Goal: Transaction & Acquisition: Book appointment/travel/reservation

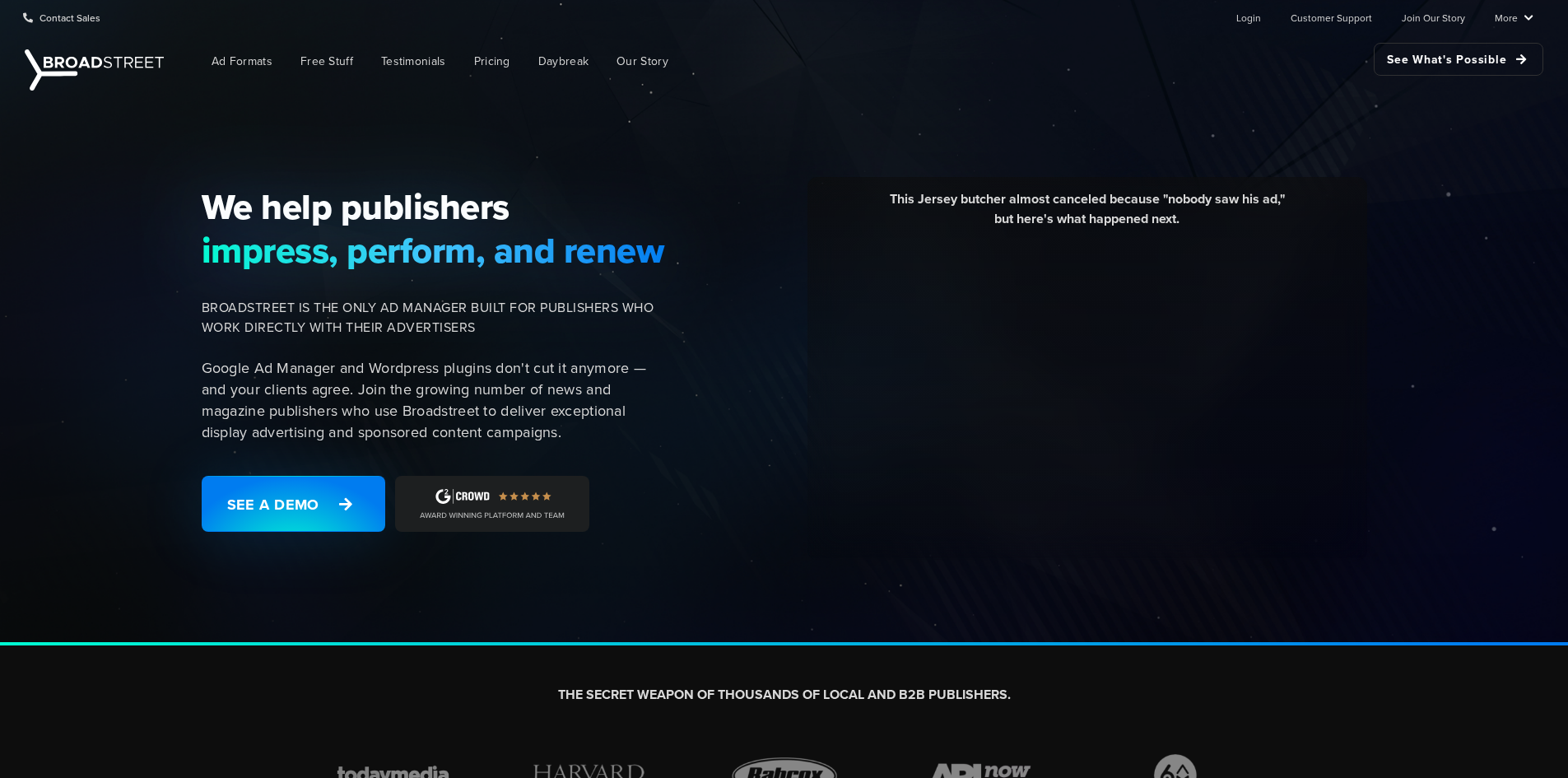
click at [414, 230] on span "impress, perform, and renew" at bounding box center [433, 250] width 464 height 43
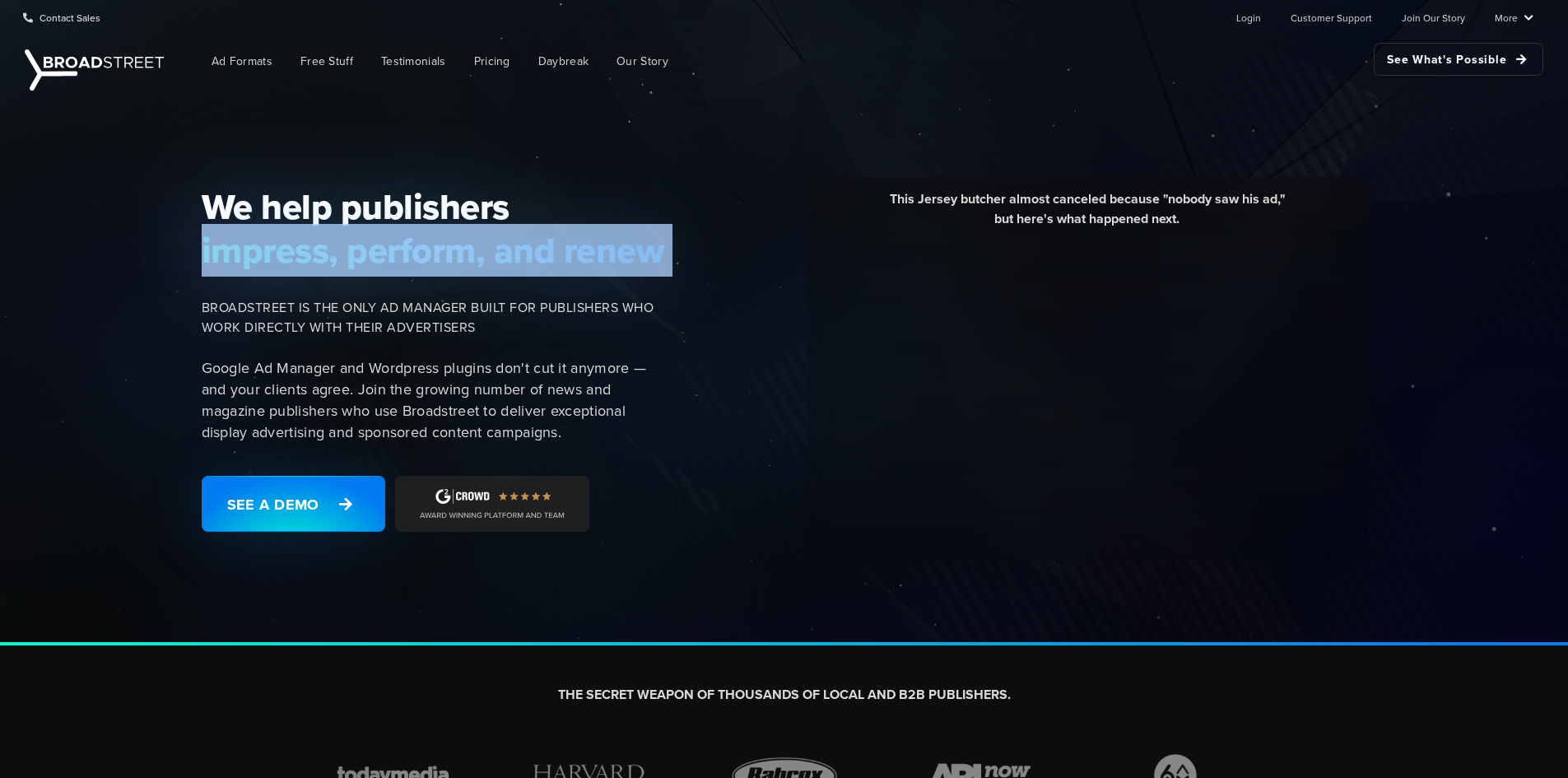
click at [414, 230] on span "impress, perform, and renew" at bounding box center [433, 250] width 464 height 43
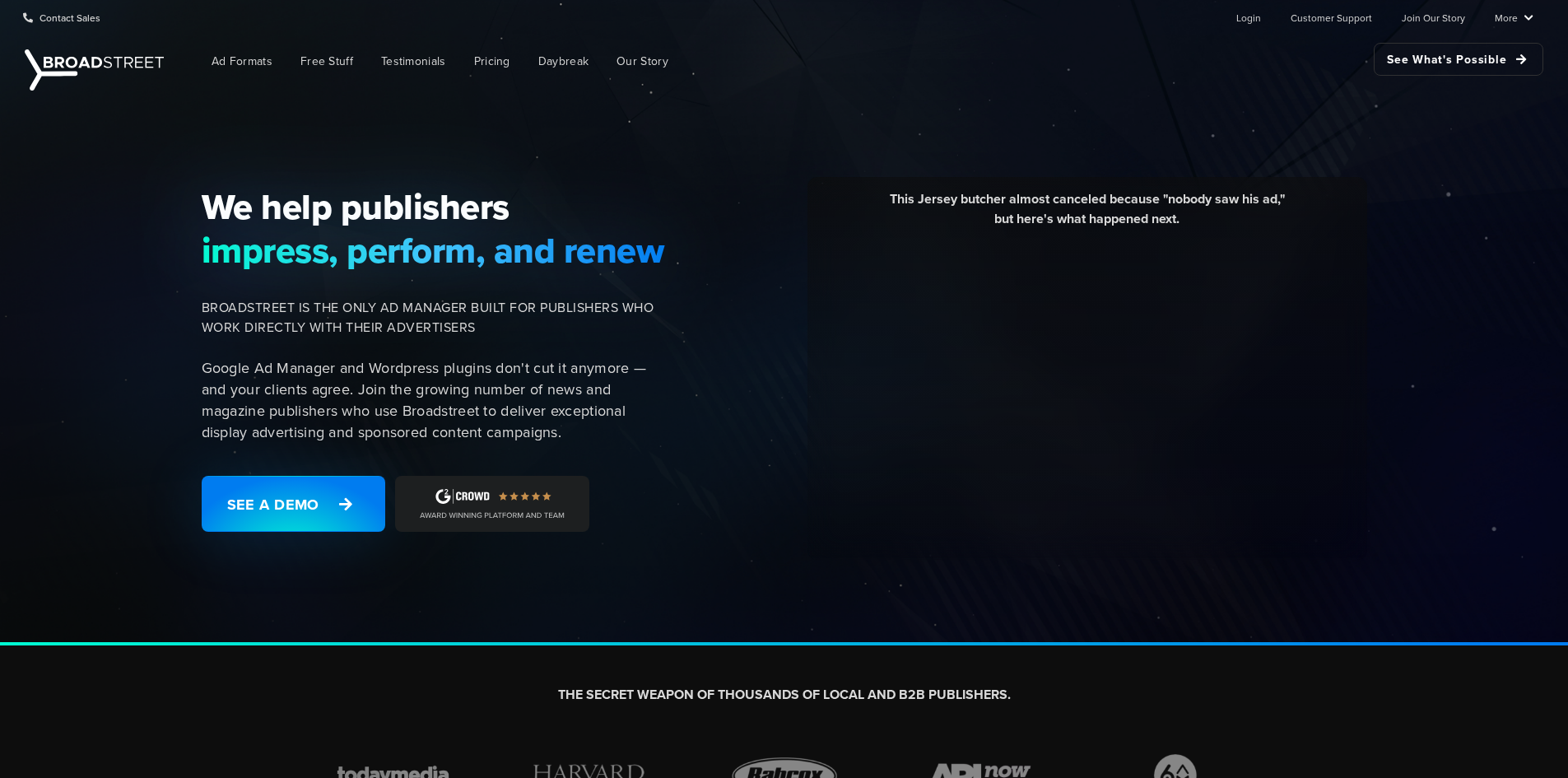
click at [383, 296] on div "We help publishers impress, perform, and renew [PERSON_NAME] IS THE ONLY AD MAN…" at bounding box center [439, 368] width 494 height 367
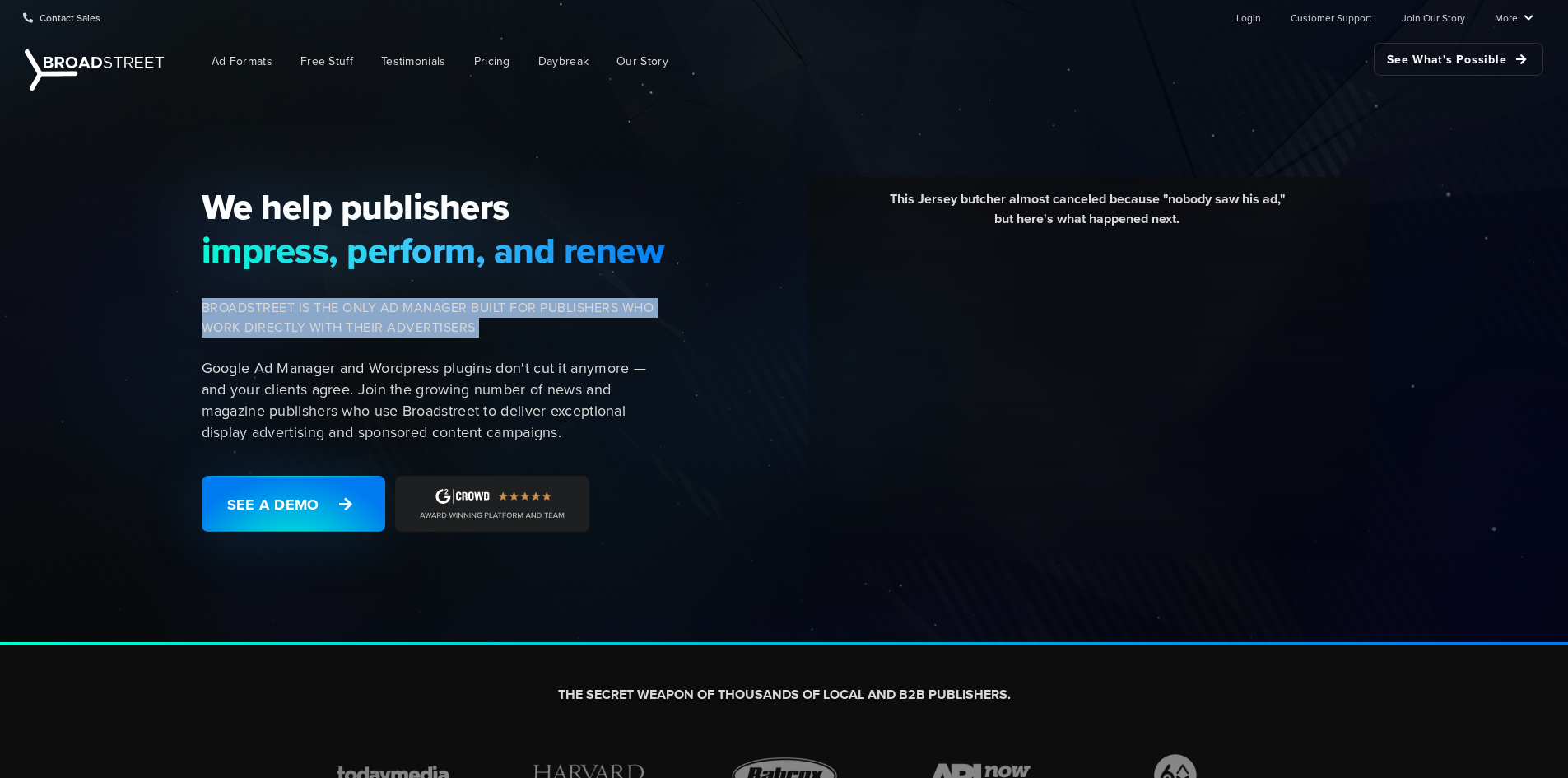
click at [383, 296] on div "We help publishers impress, perform, and renew [PERSON_NAME] IS THE ONLY AD MAN…" at bounding box center [439, 368] width 494 height 367
click at [338, 325] on span "BROADSTREET IS THE ONLY AD MANAGER BUILT FOR PUBLISHERS WHO WORK DIRECTLY WITH …" at bounding box center [433, 317] width 464 height 40
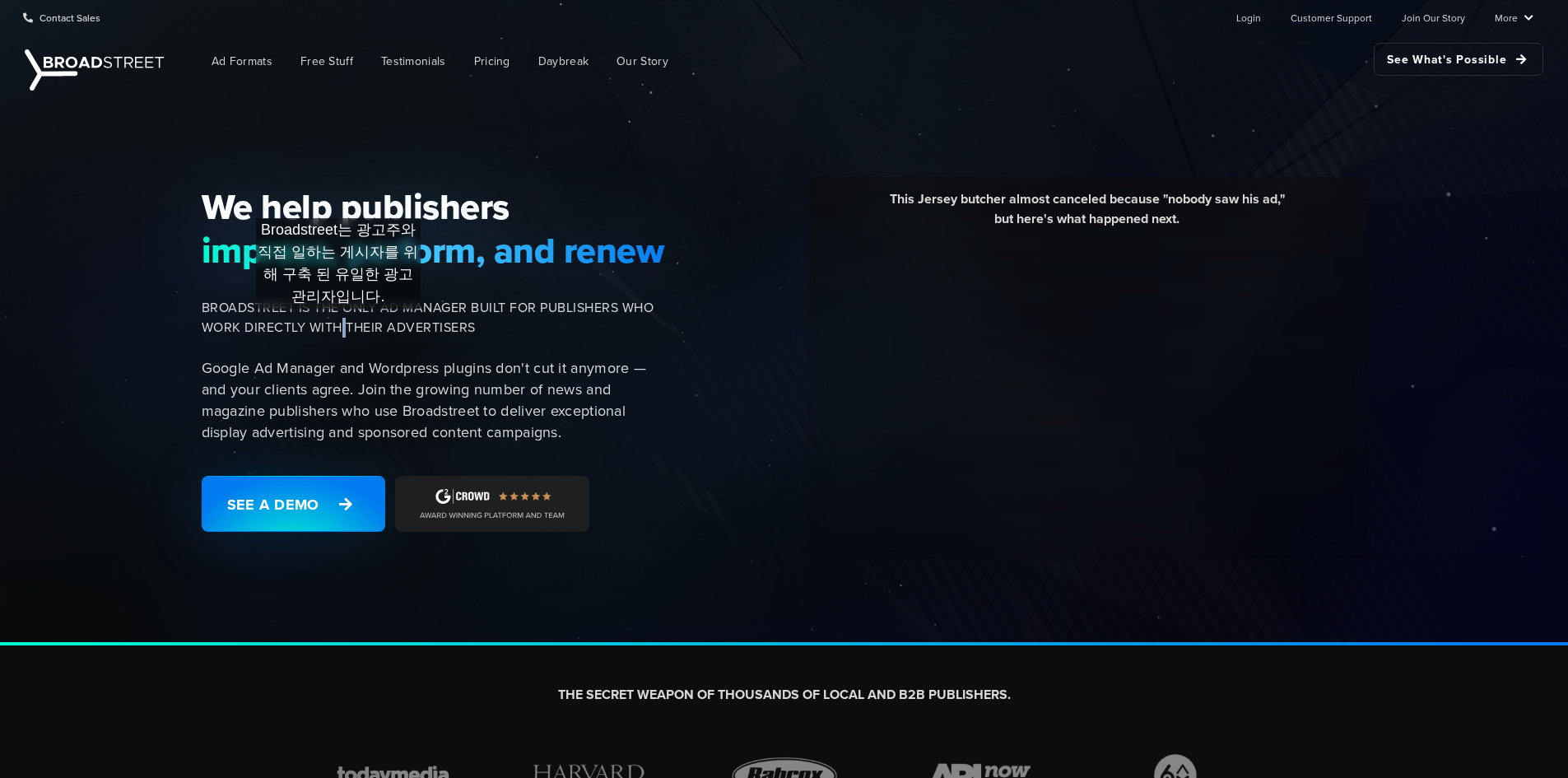
click at [338, 325] on span "BROADSTREET IS THE ONLY AD MANAGER BUILT FOR PUBLISHERS WHO WORK DIRECTLY WITH …" at bounding box center [433, 317] width 464 height 40
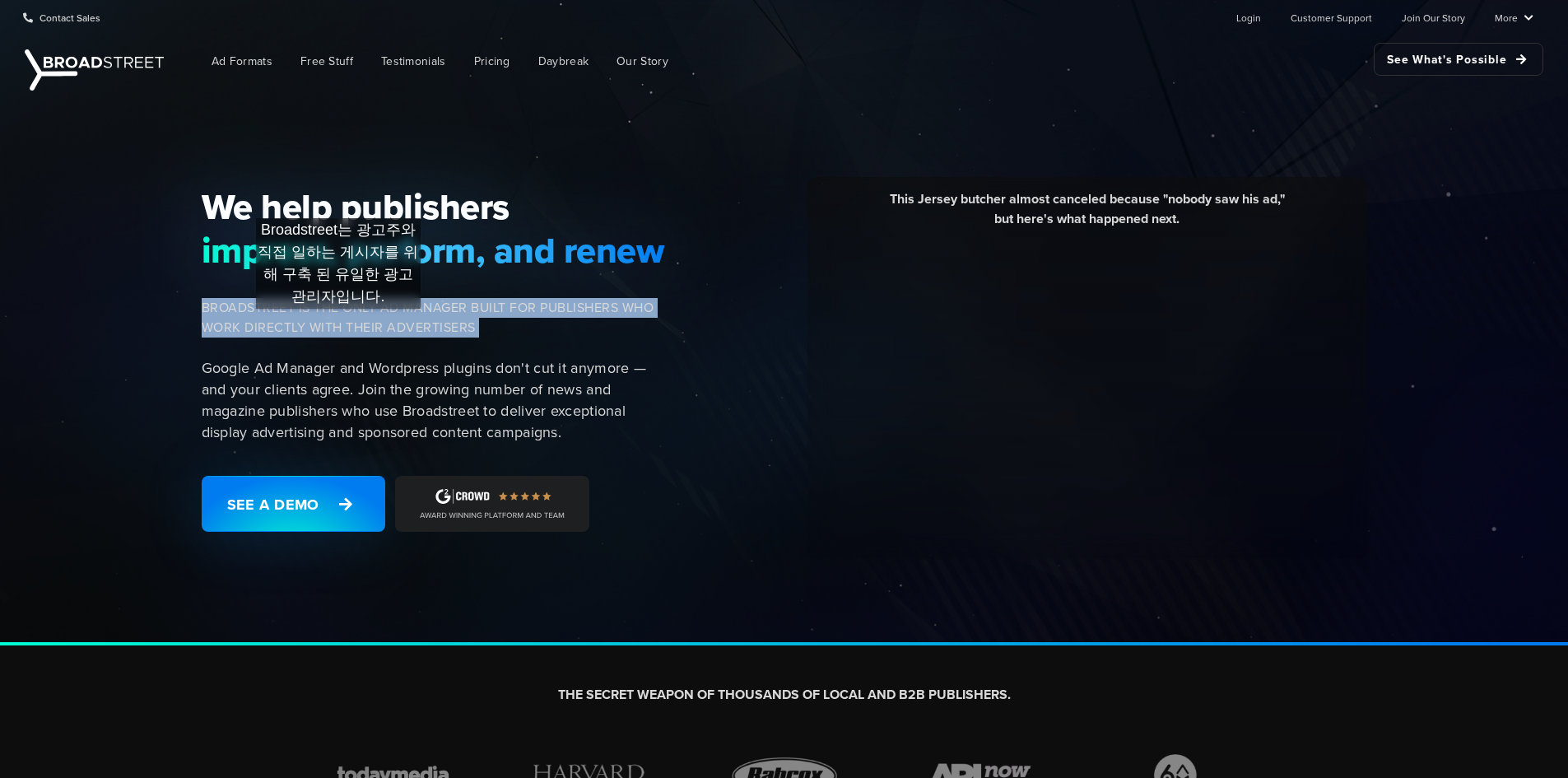
click at [338, 325] on span "BROADSTREET IS THE ONLY AD MANAGER BUILT FOR PUBLISHERS WHO WORK DIRECTLY WITH …" at bounding box center [433, 317] width 464 height 40
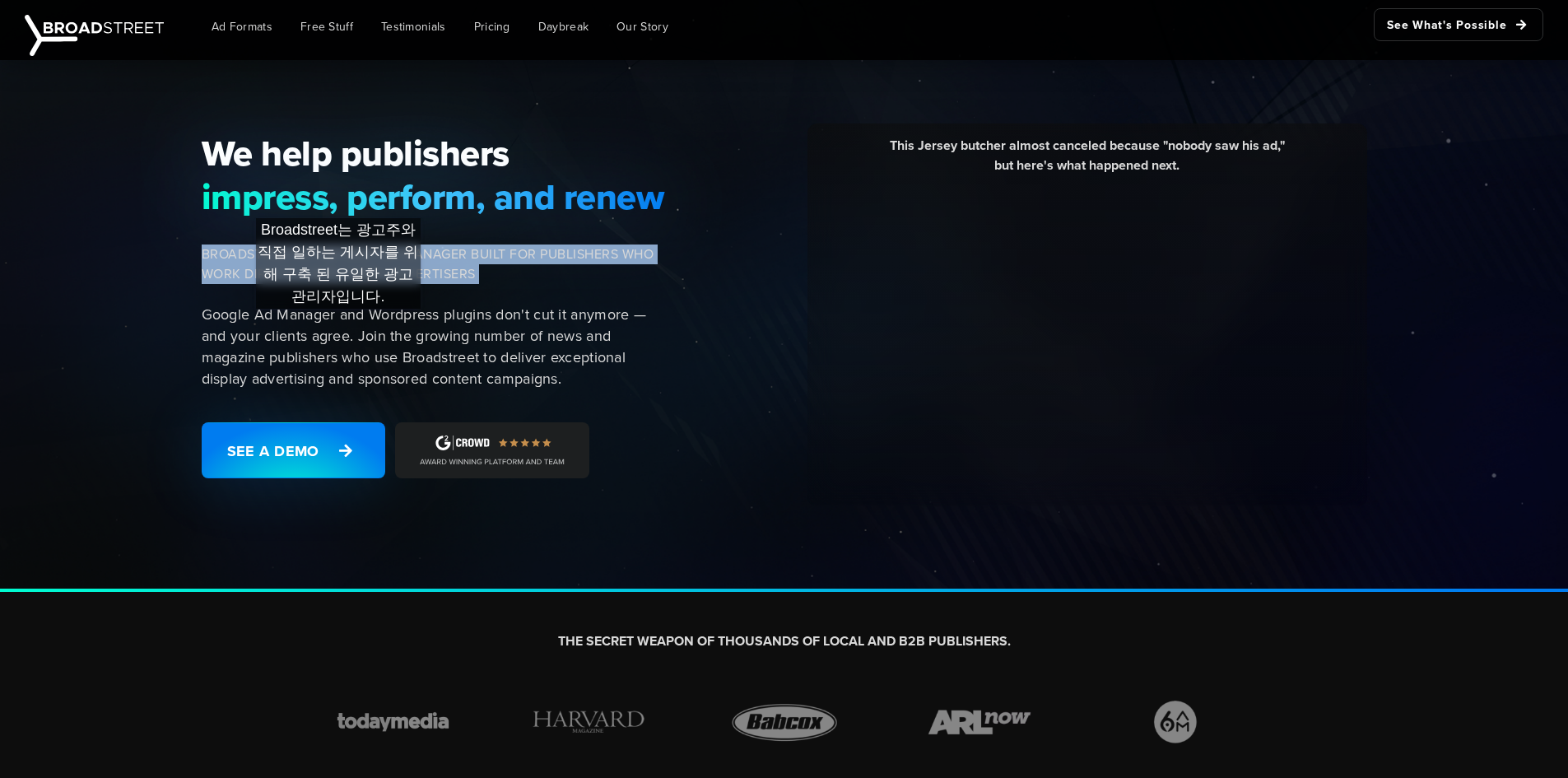
scroll to position [83, 0]
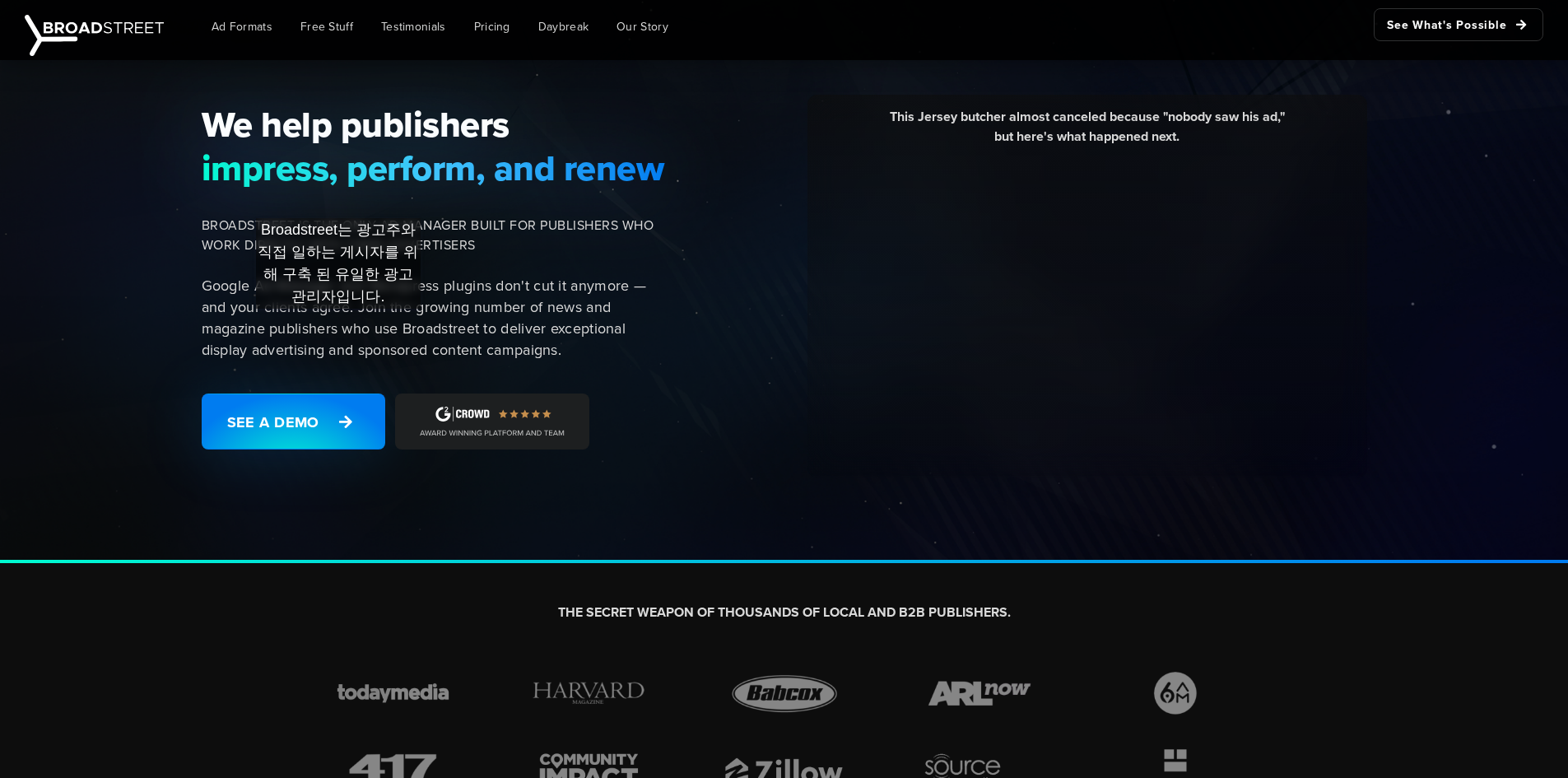
click at [338, 325] on p "Google Ad Manager and Wordpress plugins don't cut it anymore — and your clients…" at bounding box center [433, 317] width 464 height 85
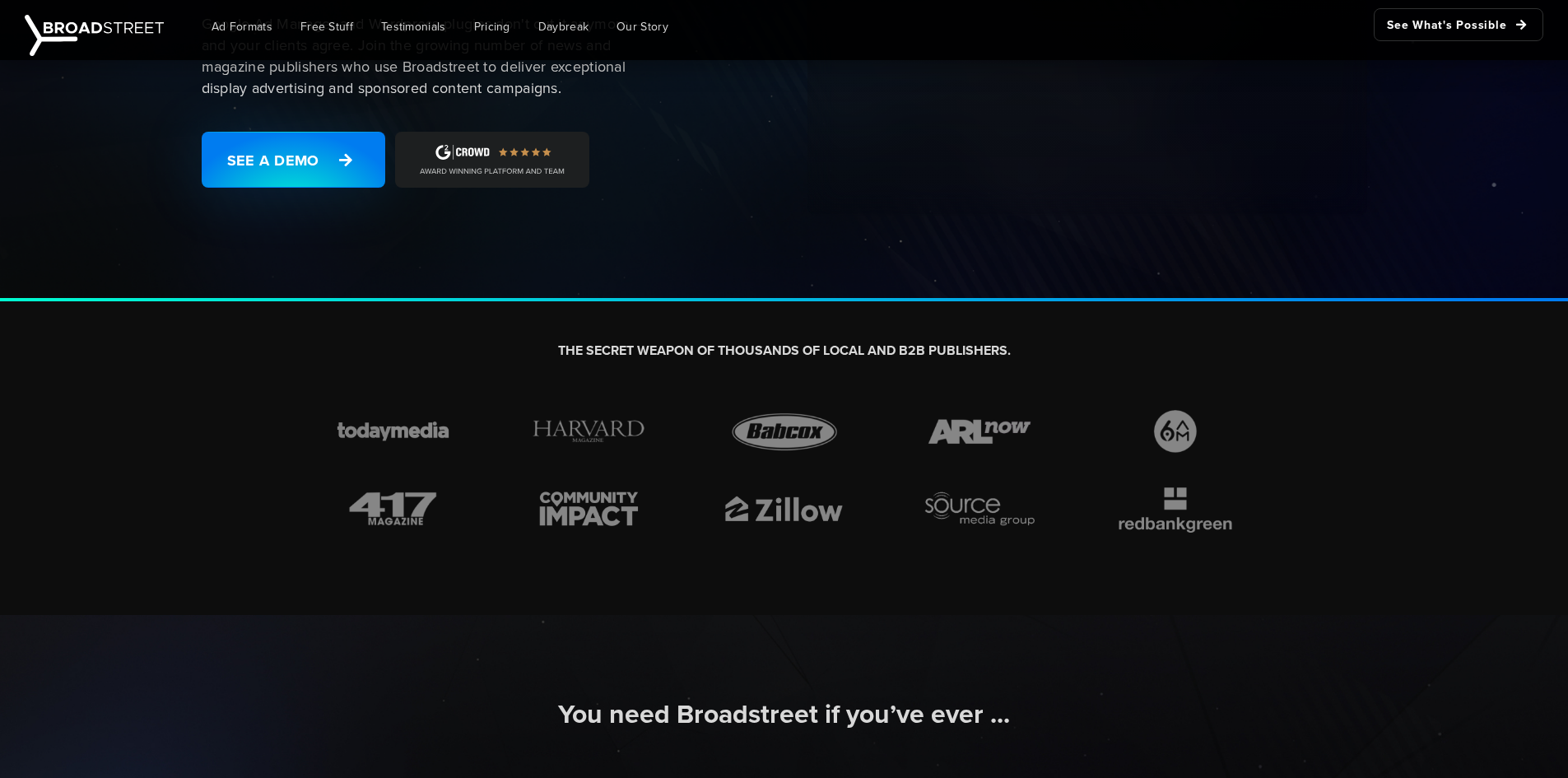
scroll to position [494, 0]
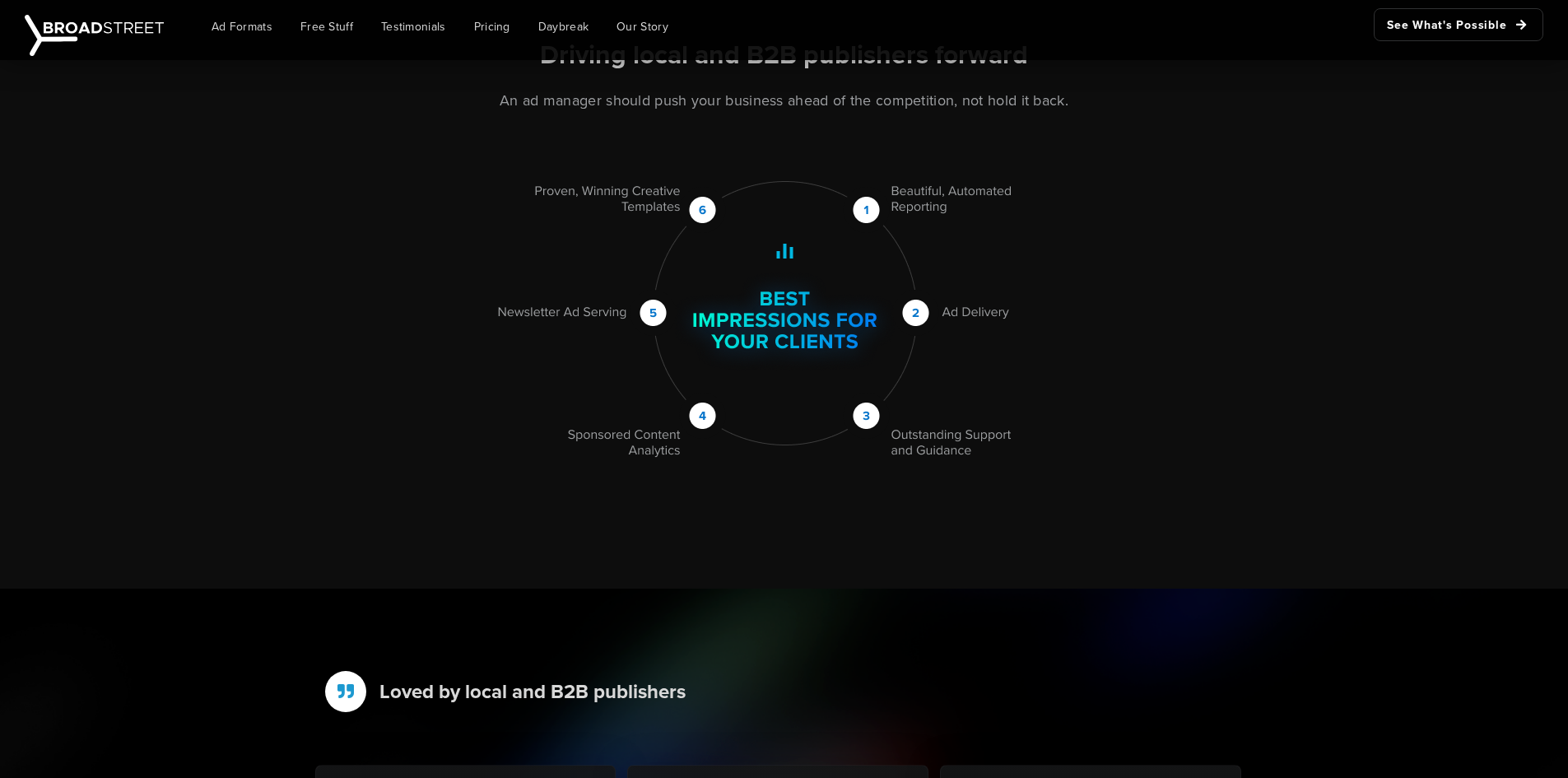
click at [817, 296] on img at bounding box center [784, 320] width 613 height 278
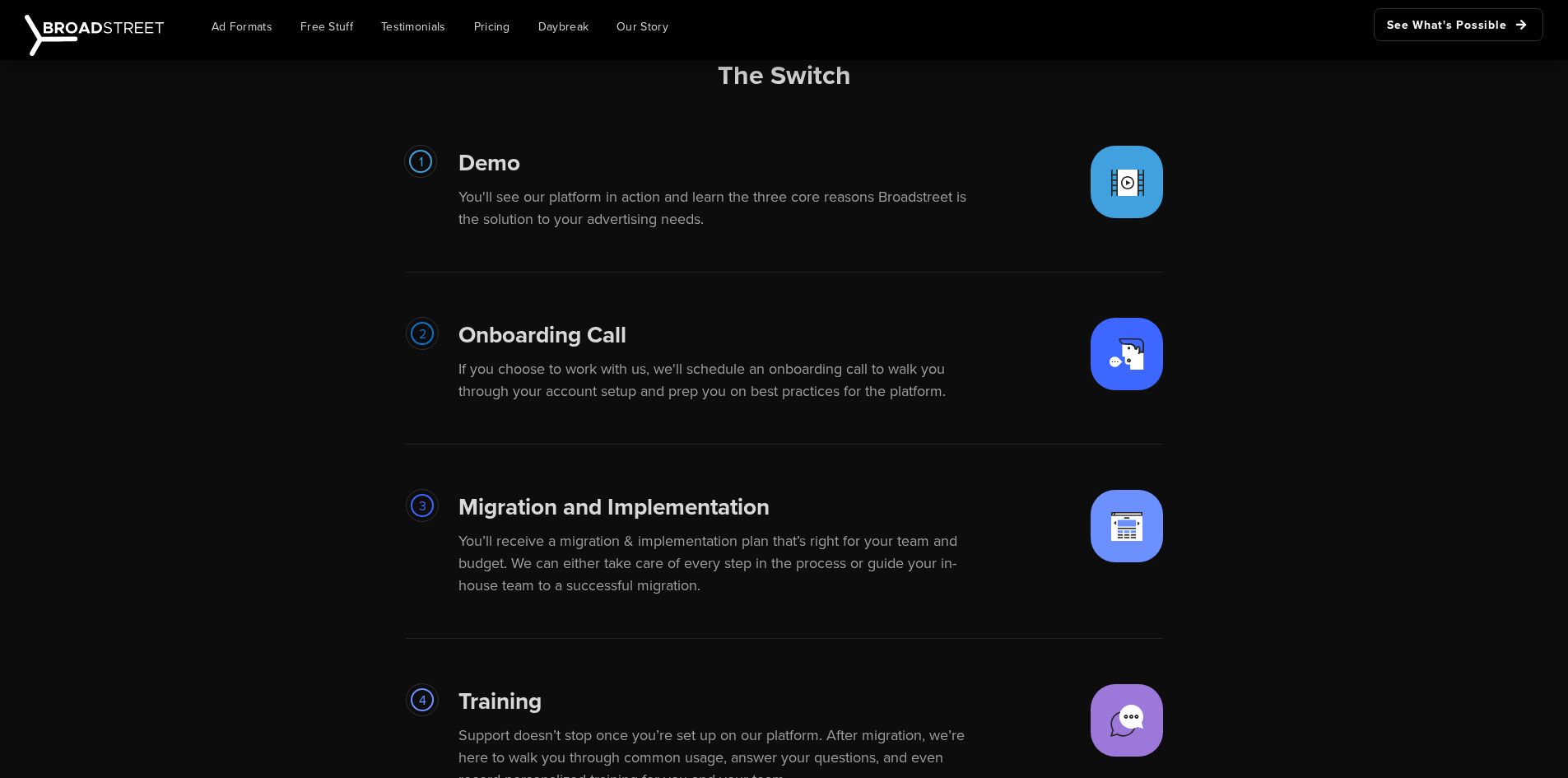
scroll to position [2963, 0]
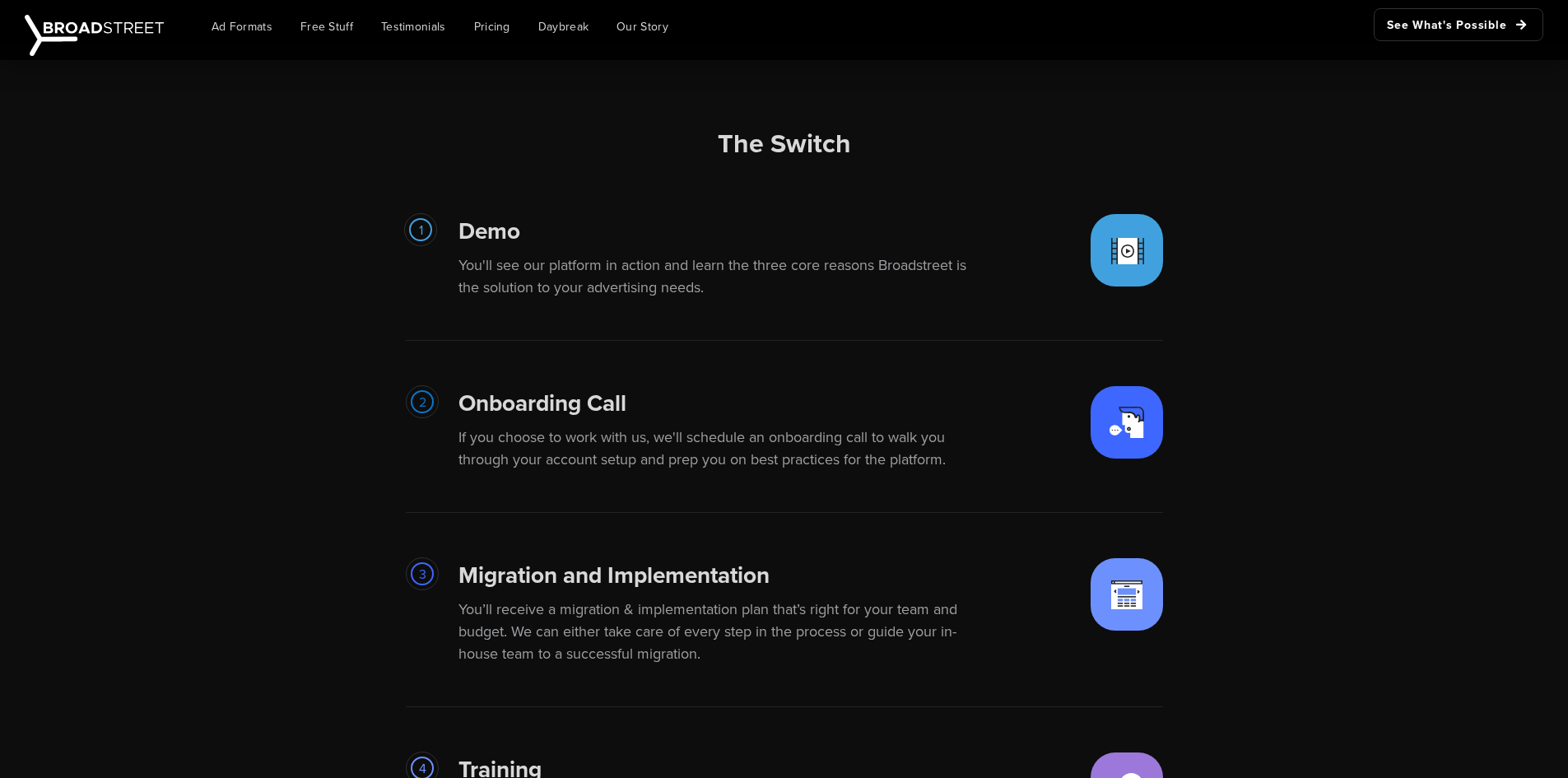
click at [754, 265] on p "You'll see our platform in action and learn the three core reasons Broadstreet …" at bounding box center [722, 276] width 526 height 45
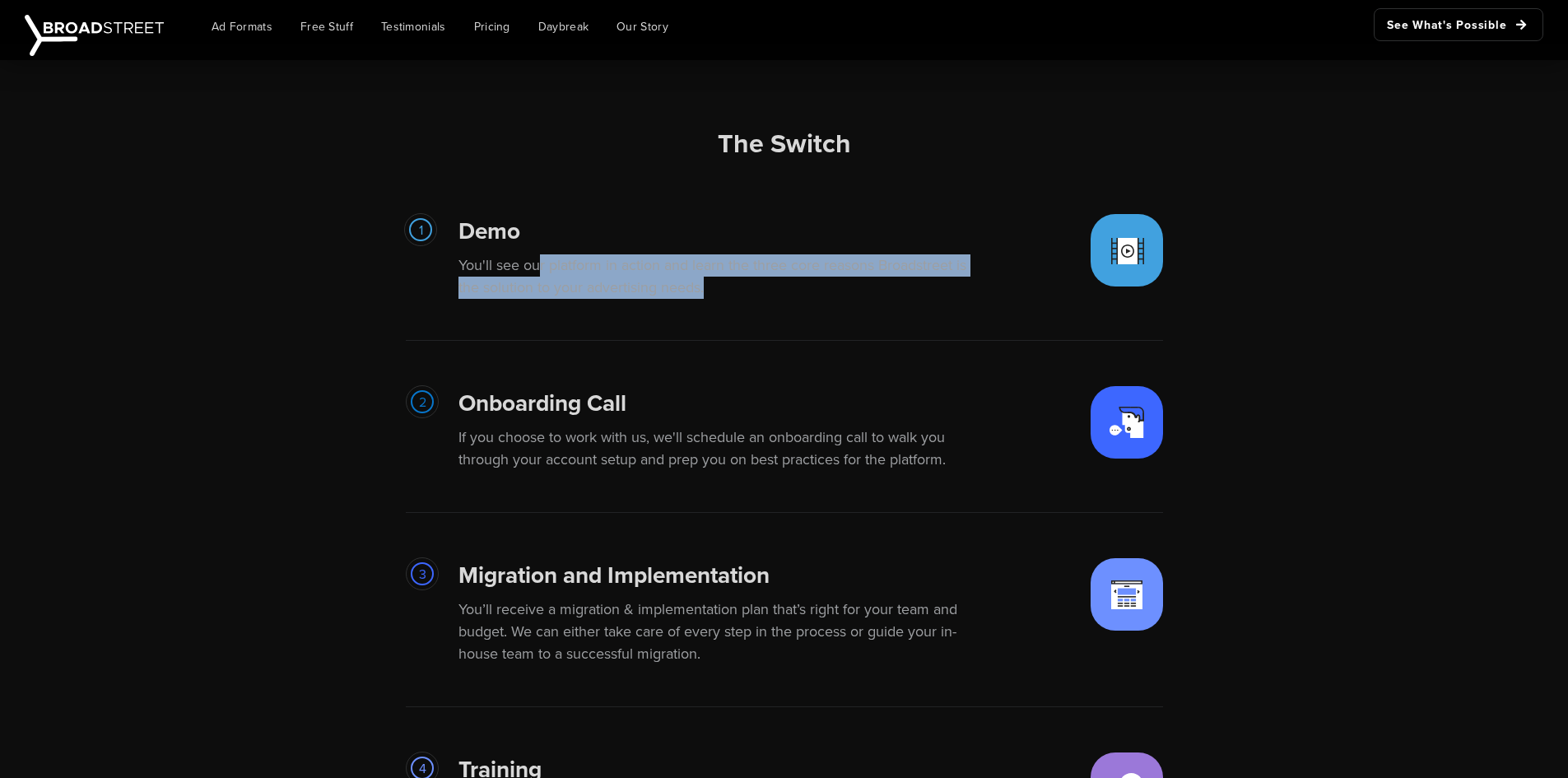
click at [754, 265] on p "You'll see our platform in action and learn the three core reasons Broadstreet …" at bounding box center [722, 276] width 526 height 45
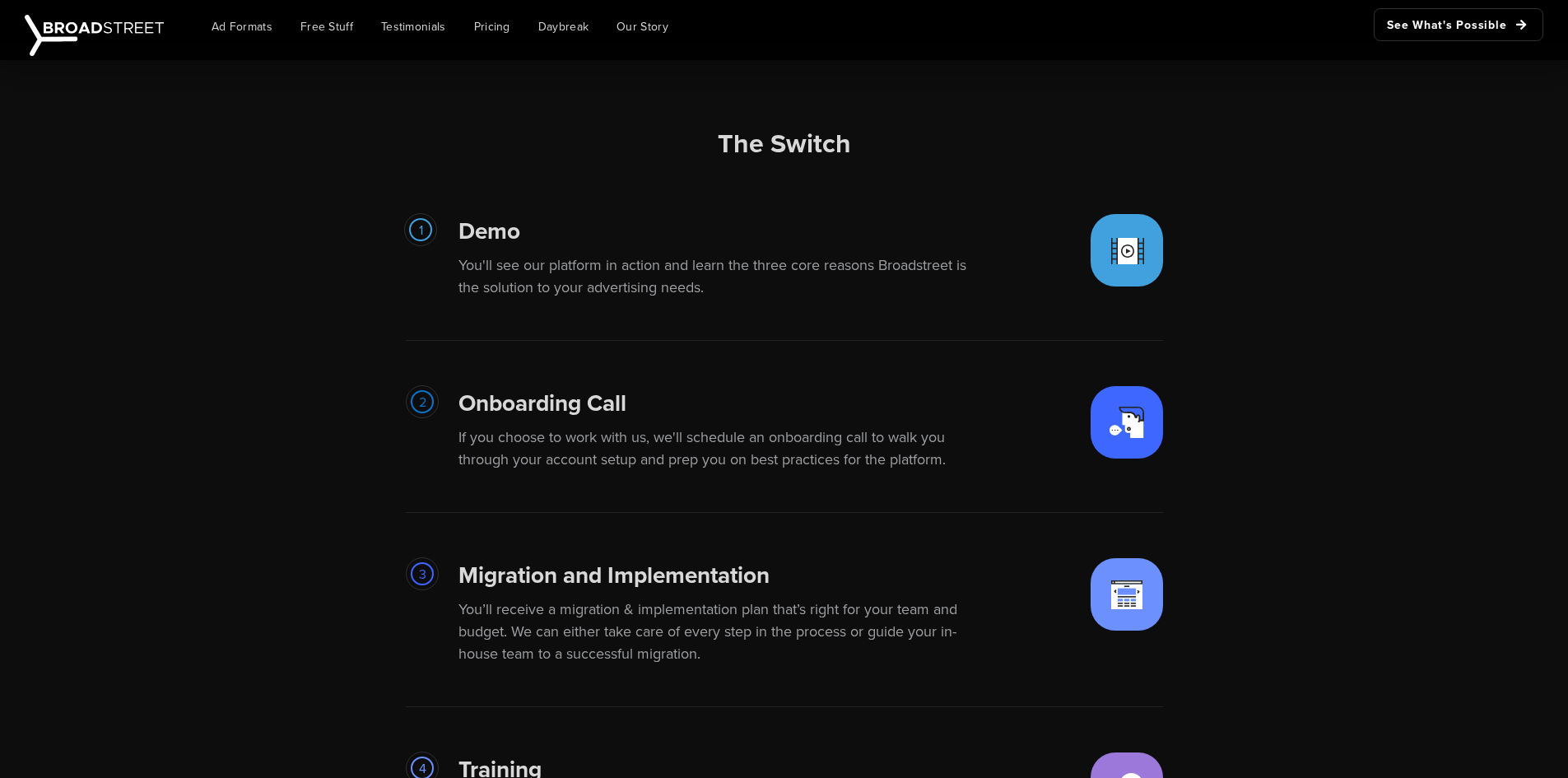
click at [707, 461] on p "If you choose to work with us, we'll schedule an onboarding call to walk you th…" at bounding box center [722, 448] width 526 height 45
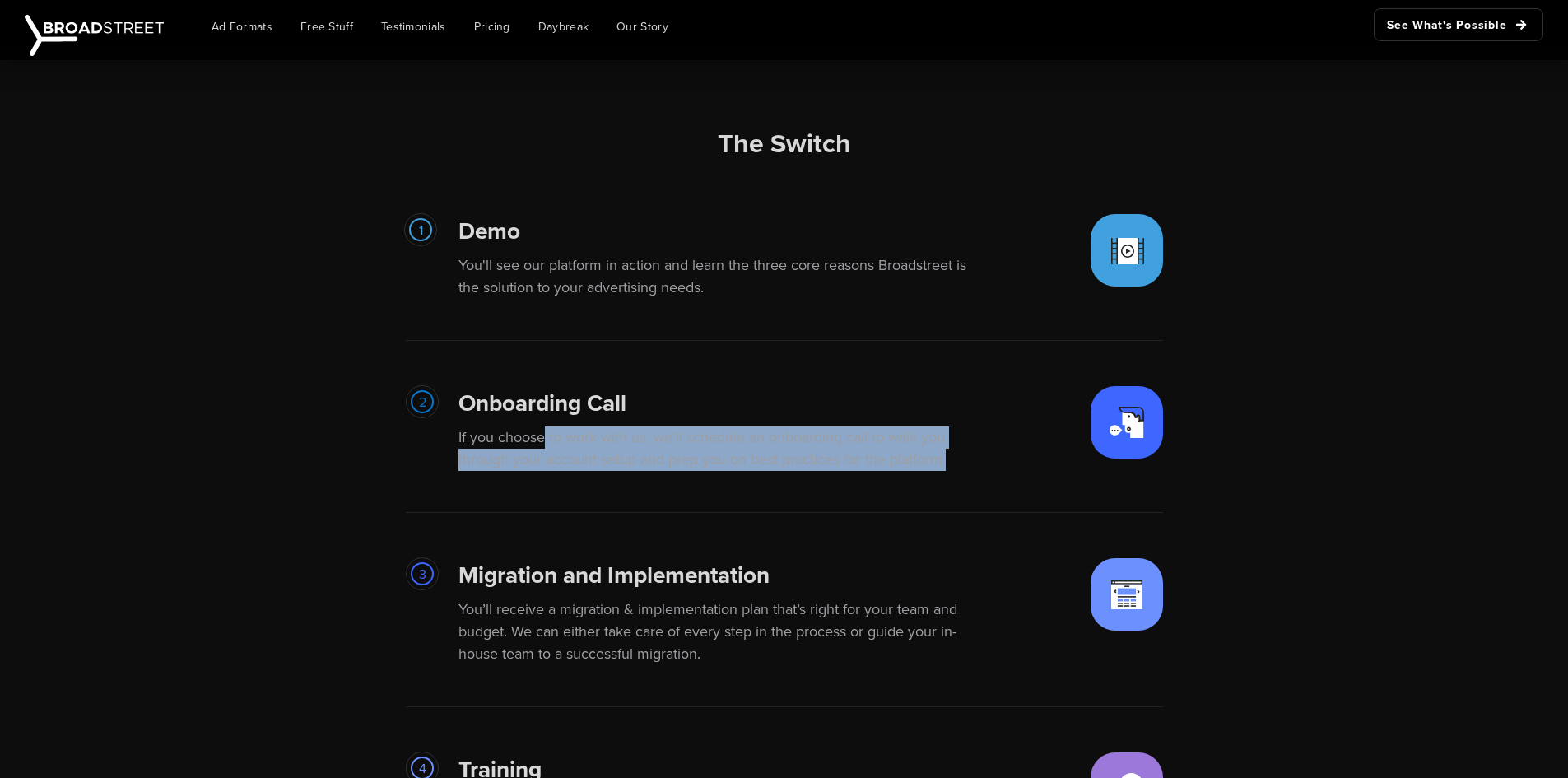
click at [707, 461] on p "If you choose to work with us, we'll schedule an onboarding call to walk you th…" at bounding box center [722, 448] width 526 height 45
click at [691, 447] on p "If you choose to work with us, we'll schedule an onboarding call to walk you th…" at bounding box center [722, 448] width 526 height 45
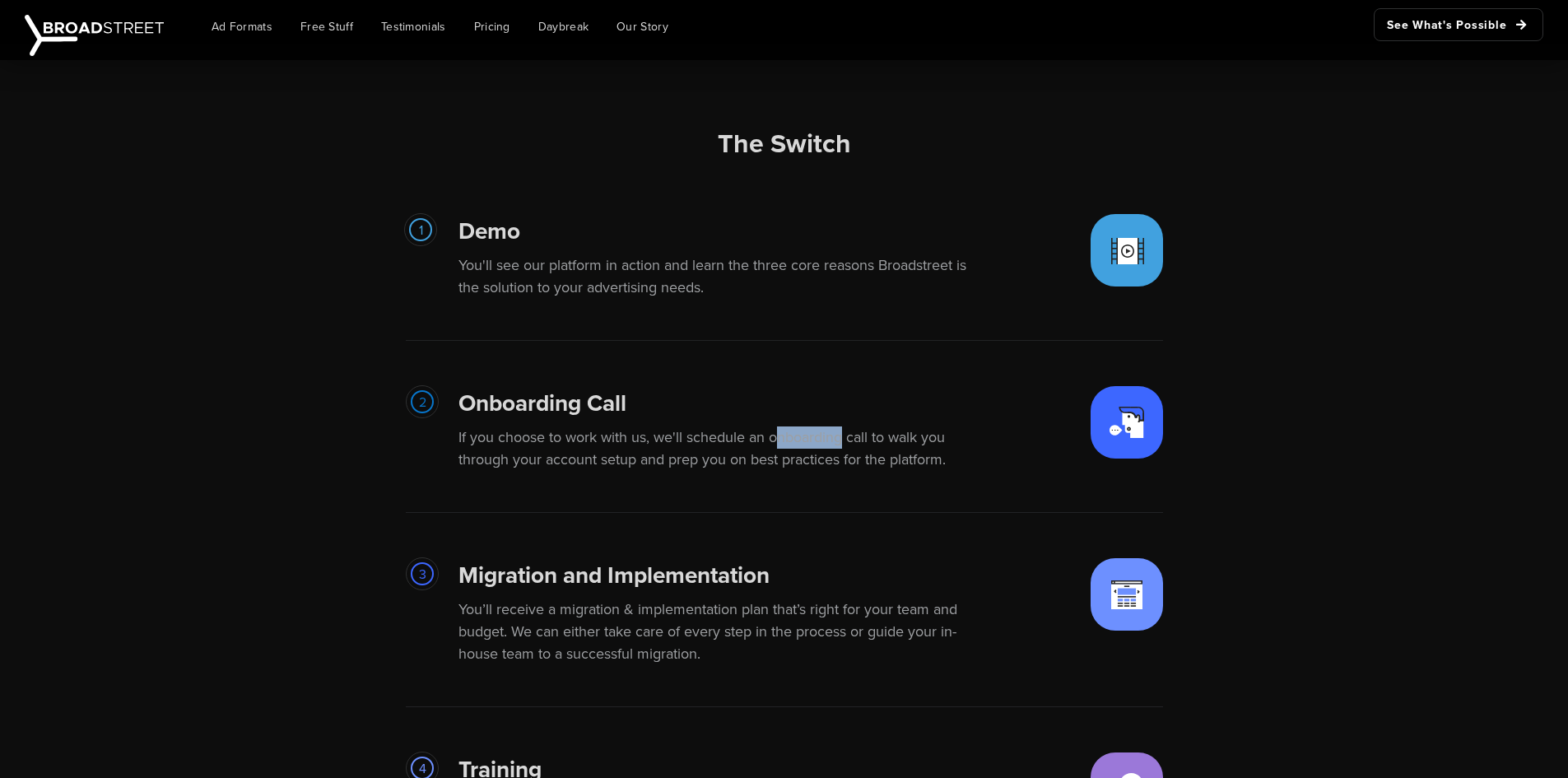
click at [691, 447] on p "If you choose to work with us, we'll schedule an onboarding call to walk you th…" at bounding box center [722, 448] width 526 height 45
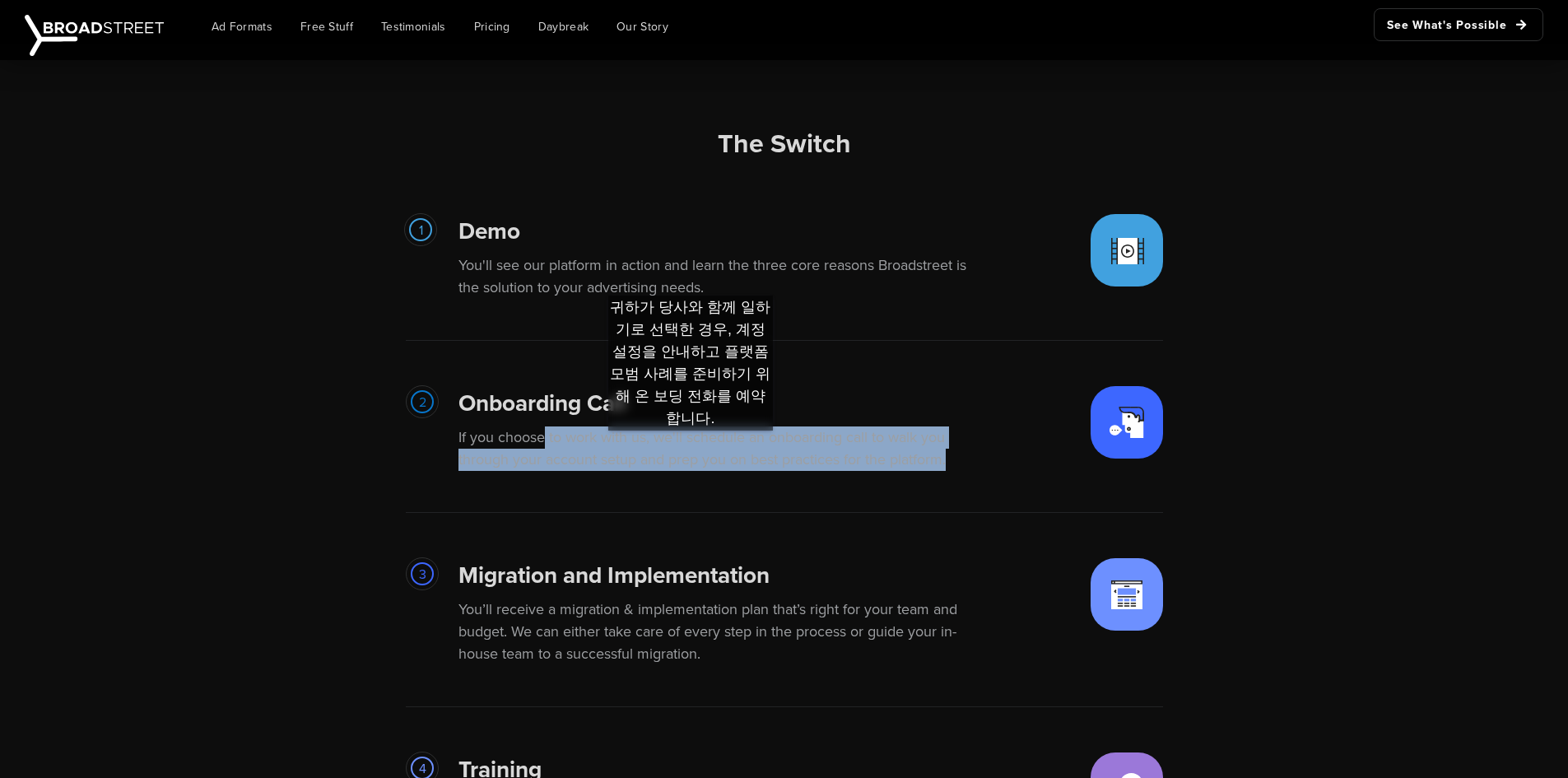
click at [691, 447] on p "If you choose to work with us, we'll schedule an onboarding call to walk you th…" at bounding box center [722, 448] width 526 height 45
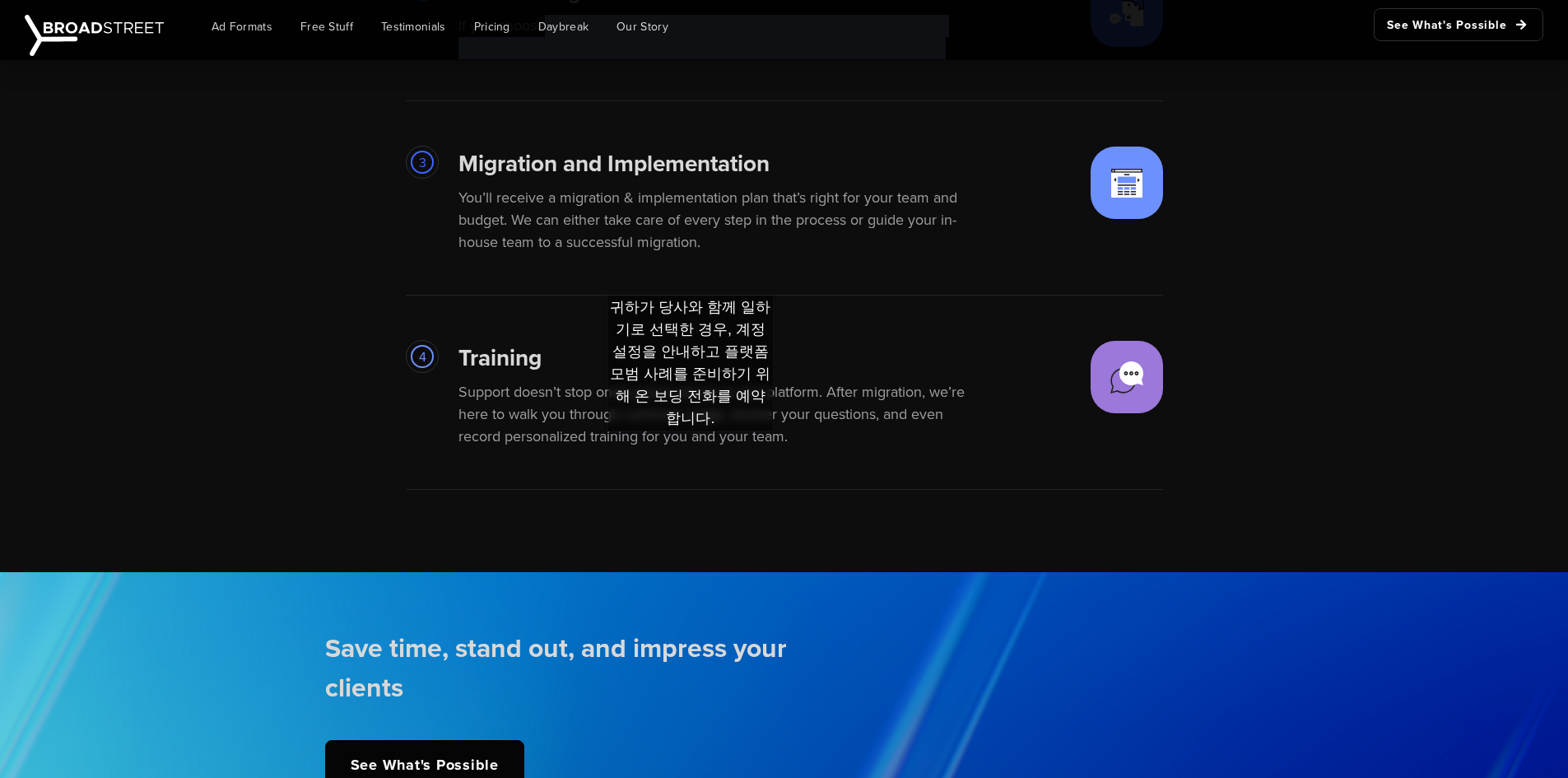
scroll to position [3787, 0]
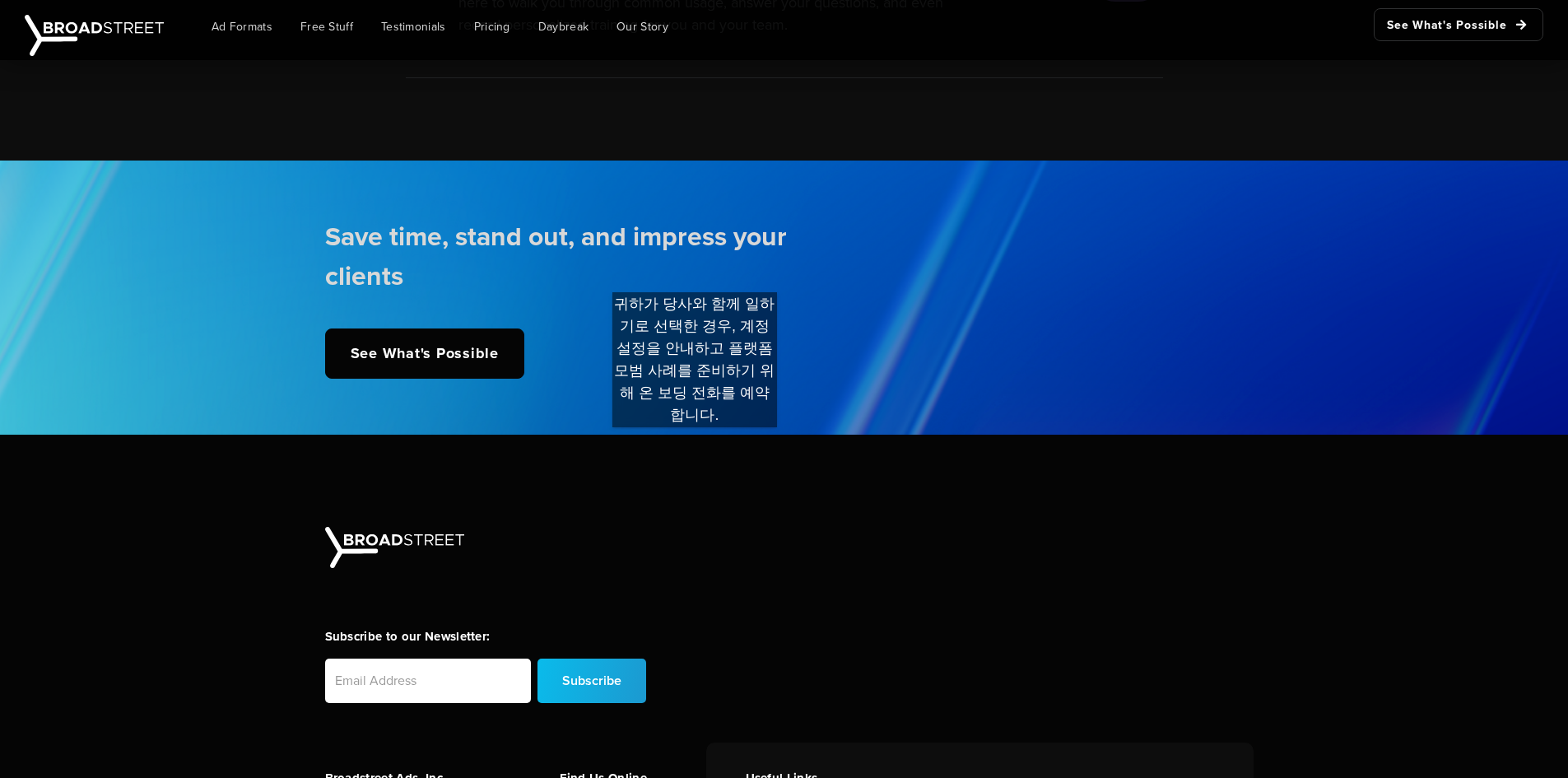
click at [694, 444] on div at bounding box center [784, 454] width 1568 height 40
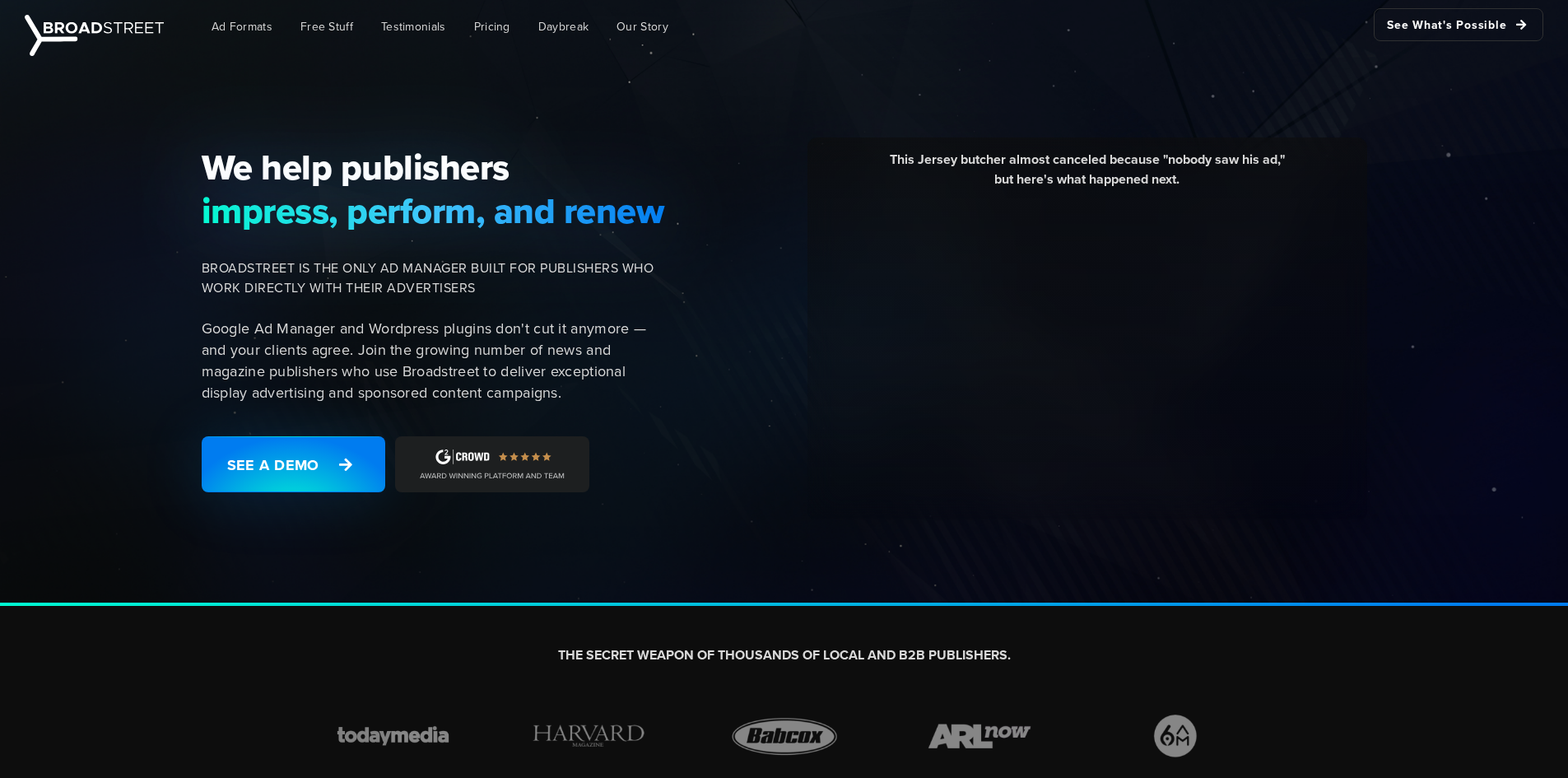
scroll to position [0, 0]
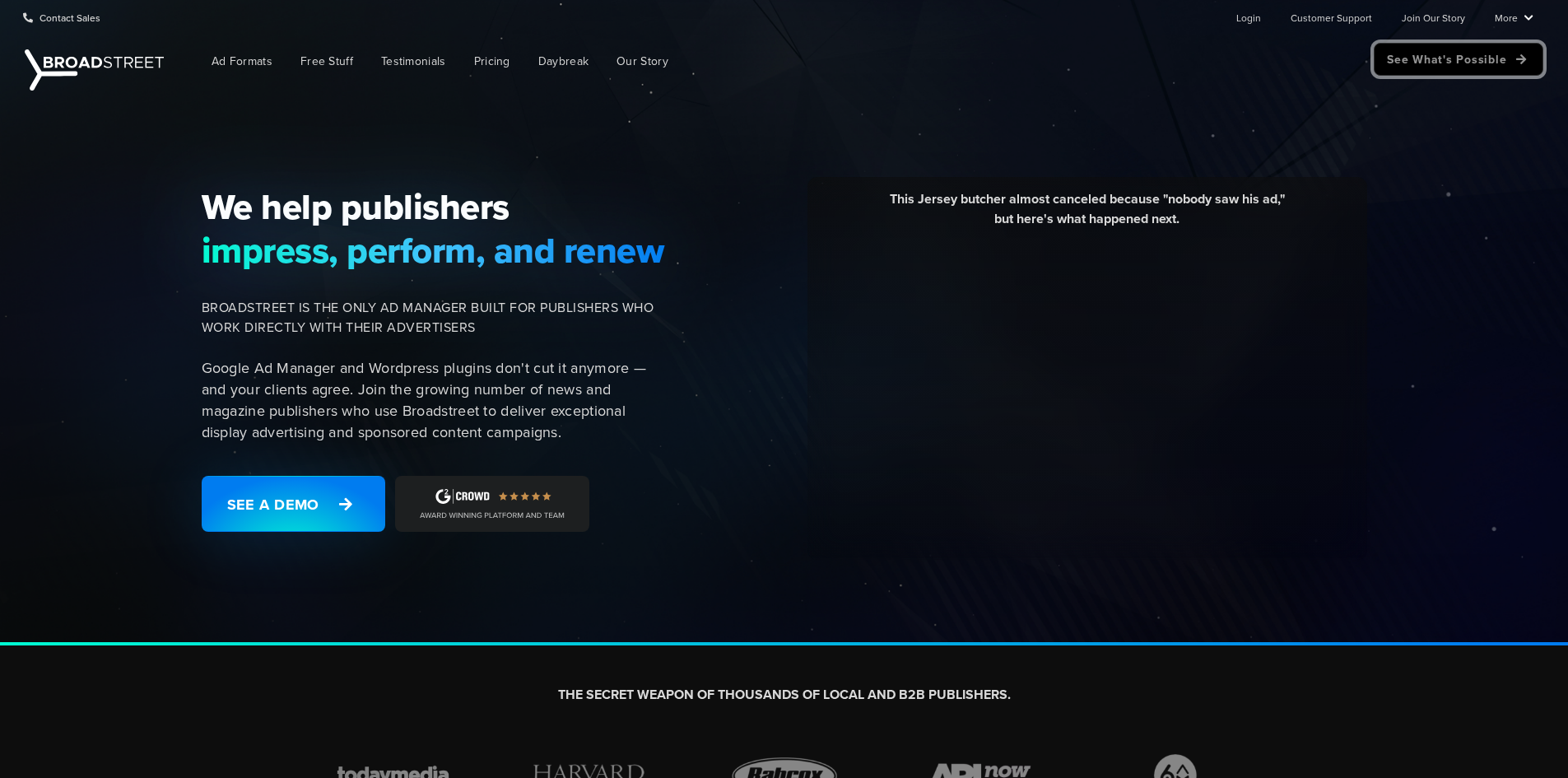
click at [1471, 55] on link "See What's Possible" at bounding box center [1458, 59] width 170 height 33
